Goal: Find specific page/section: Find specific page/section

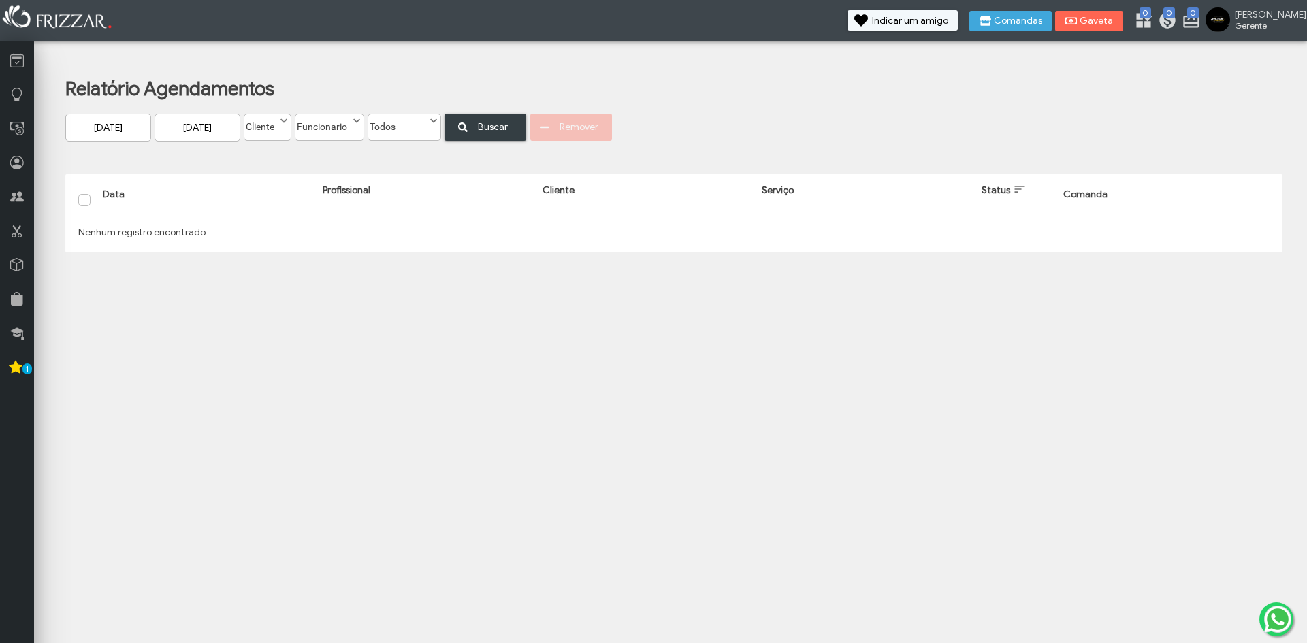
click at [266, 125] on label "Cliente" at bounding box center [261, 123] width 34 height 18
click at [339, 120] on label "Funcionario" at bounding box center [323, 123] width 56 height 18
click at [318, 175] on li "chicao" at bounding box center [330, 172] width 69 height 20
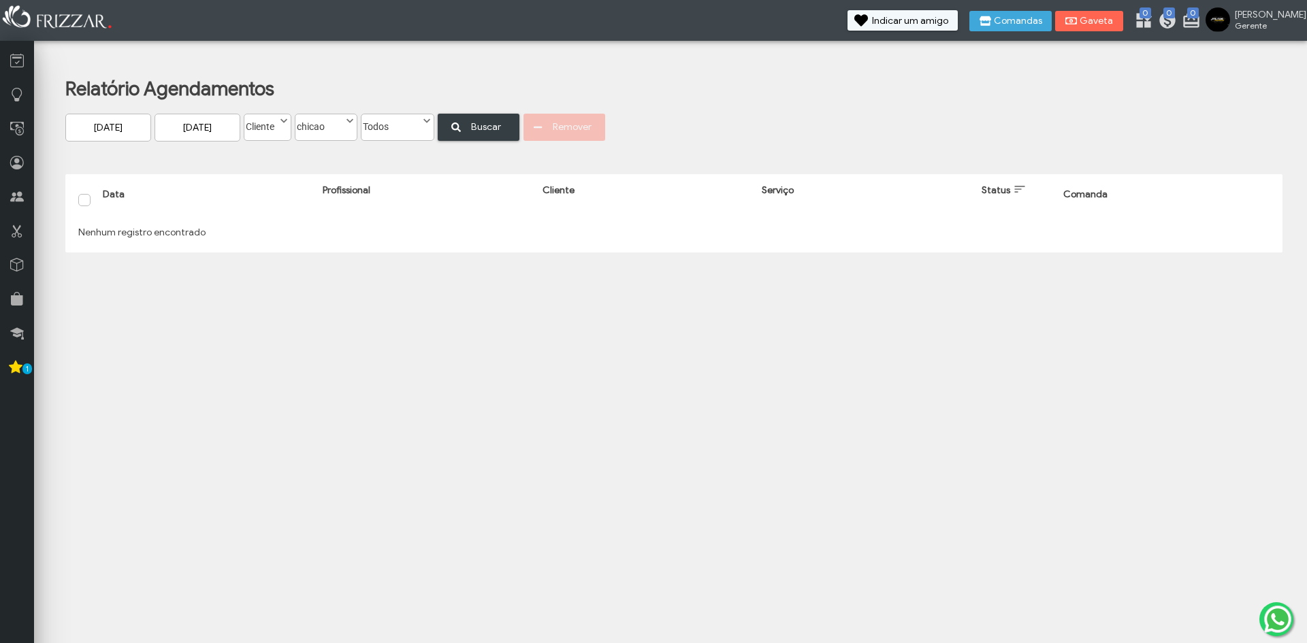
click at [341, 131] on label "chicao" at bounding box center [319, 123] width 49 height 18
click at [331, 149] on li "Funcionario" at bounding box center [330, 152] width 69 height 20
click at [8, 61] on link at bounding box center [17, 58] width 34 height 34
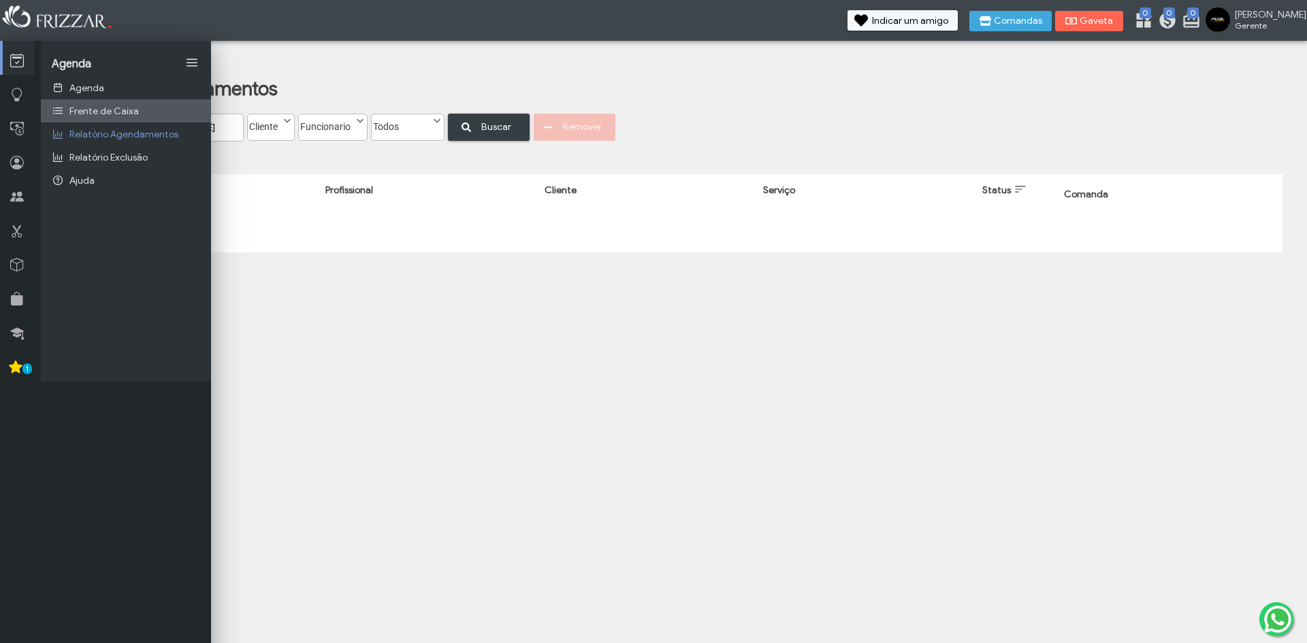
click at [78, 106] on span "Frente de Caixa" at bounding box center [103, 111] width 69 height 12
